Goal: Task Accomplishment & Management: Manage account settings

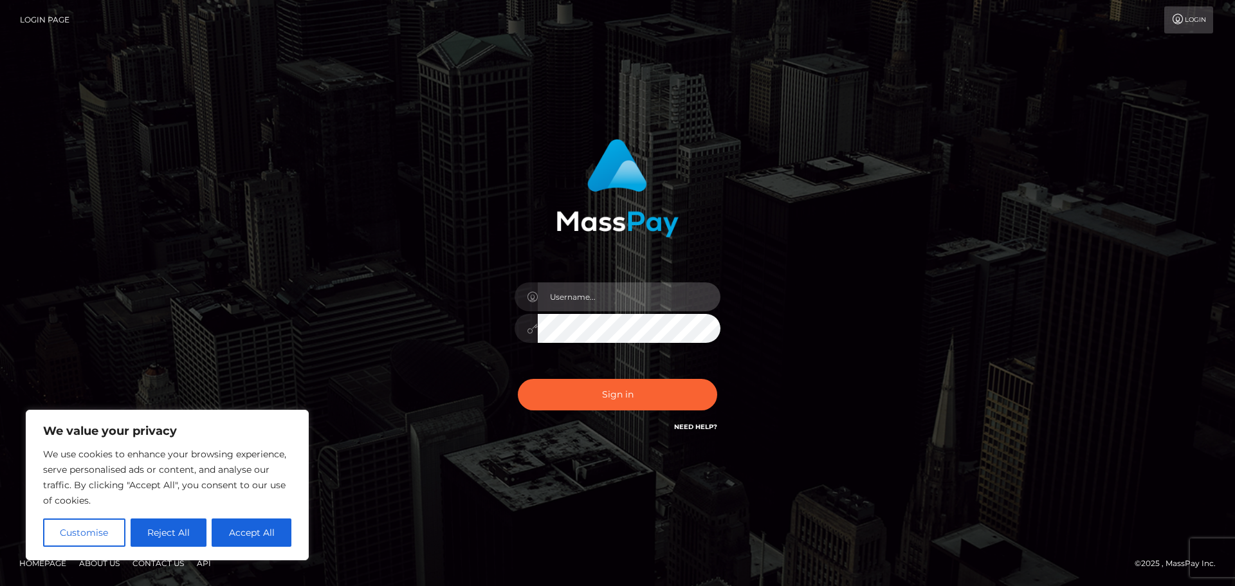
click at [607, 308] on input "text" at bounding box center [629, 296] width 183 height 29
type input "[EMAIL_ADDRESS][DOMAIN_NAME]"
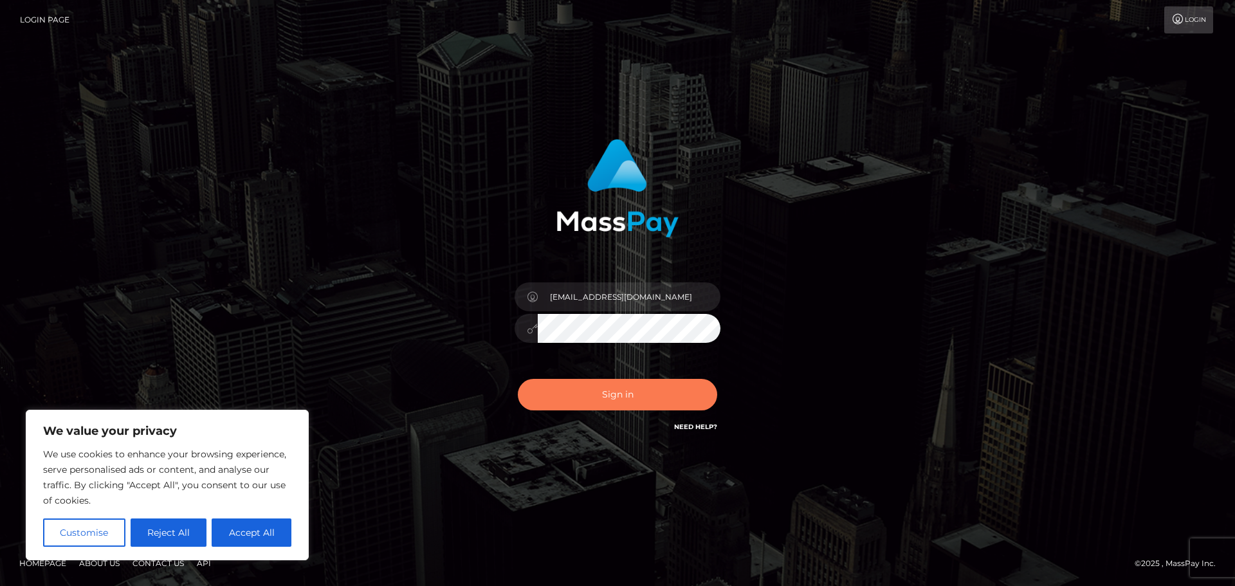
click at [599, 394] on button "Sign in" at bounding box center [617, 395] width 199 height 32
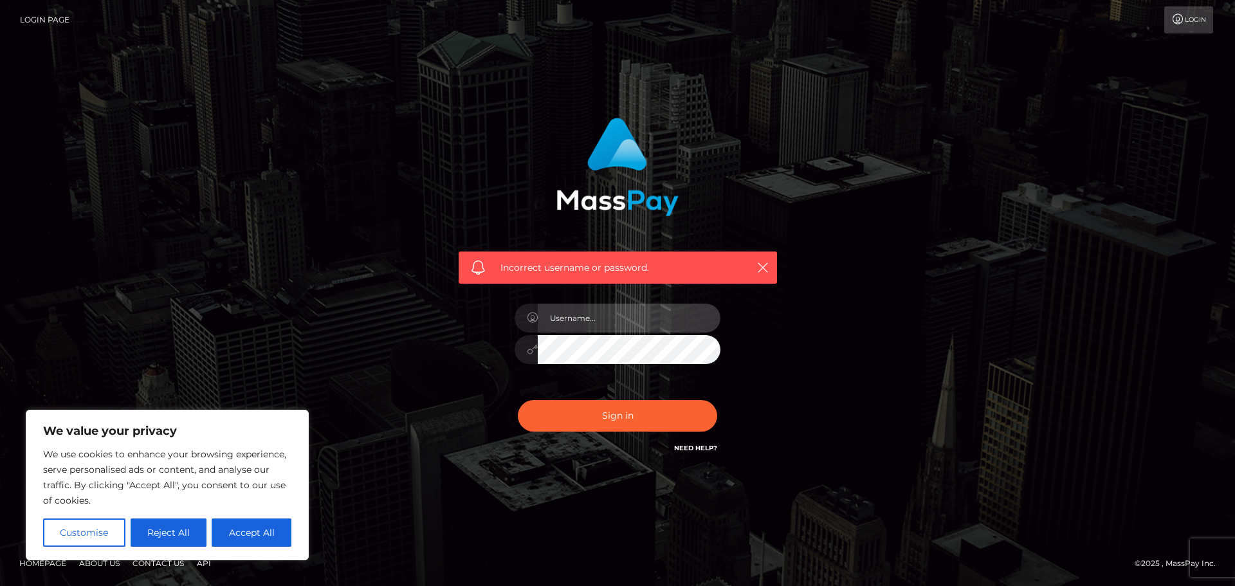
click at [599, 320] on input "text" at bounding box center [629, 318] width 183 height 29
type input "[EMAIL_ADDRESS][DOMAIN_NAME]"
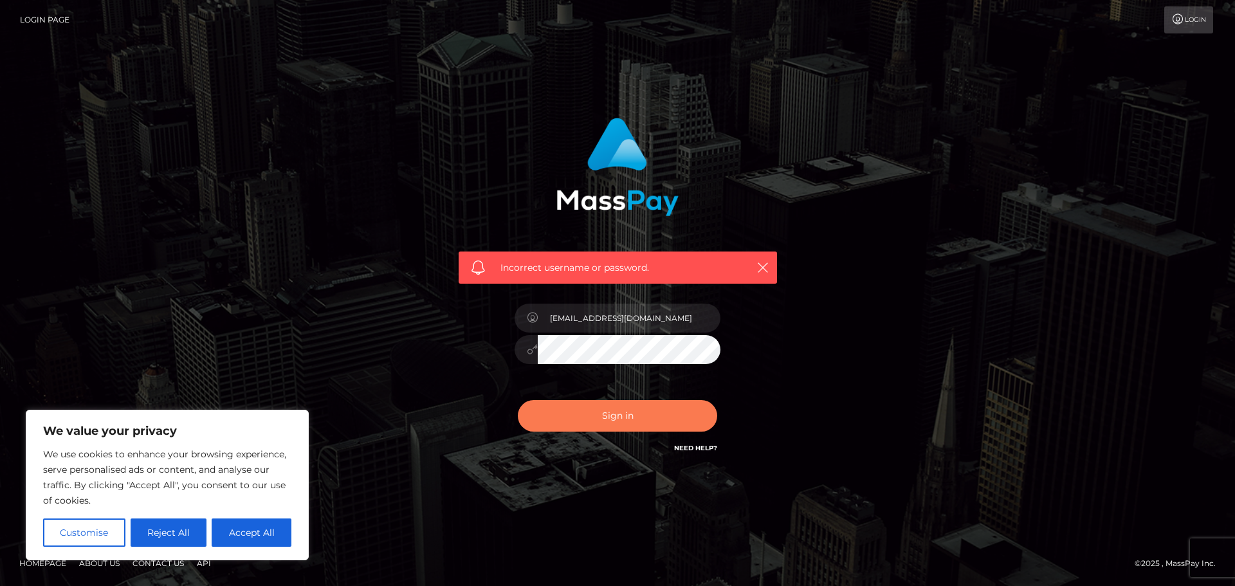
click at [572, 420] on button "Sign in" at bounding box center [617, 416] width 199 height 32
click at [689, 446] on link "Need Help?" at bounding box center [695, 448] width 43 height 8
